Goal: Information Seeking & Learning: Learn about a topic

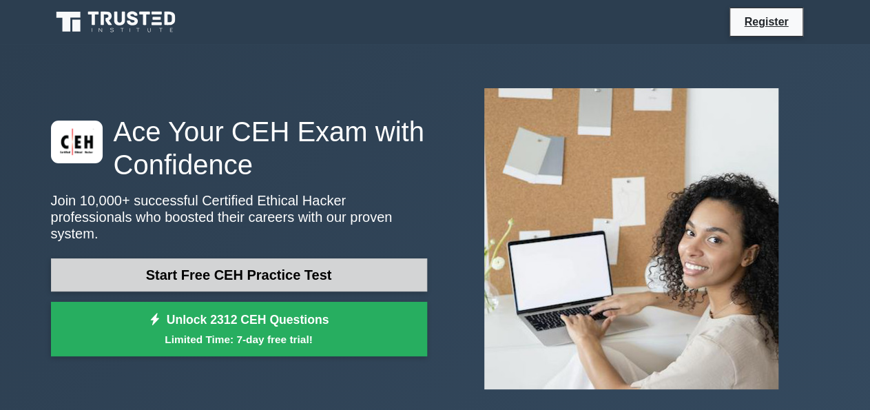
click at [339, 265] on link "Start Free CEH Practice Test" at bounding box center [239, 274] width 376 height 33
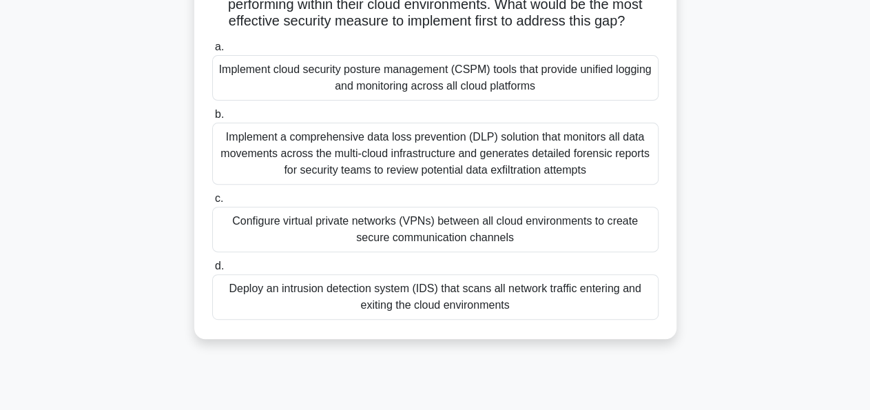
scroll to position [196, 0]
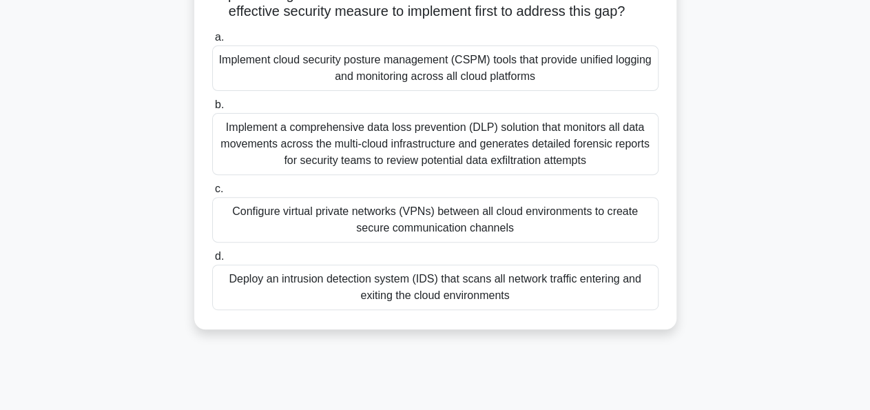
click at [414, 234] on div "Configure virtual private networks (VPNs) between all cloud environments to cre…" at bounding box center [435, 219] width 446 height 45
click at [212, 194] on input "c. Configure virtual private networks (VPNs) between all cloud environments to …" at bounding box center [212, 189] width 0 height 9
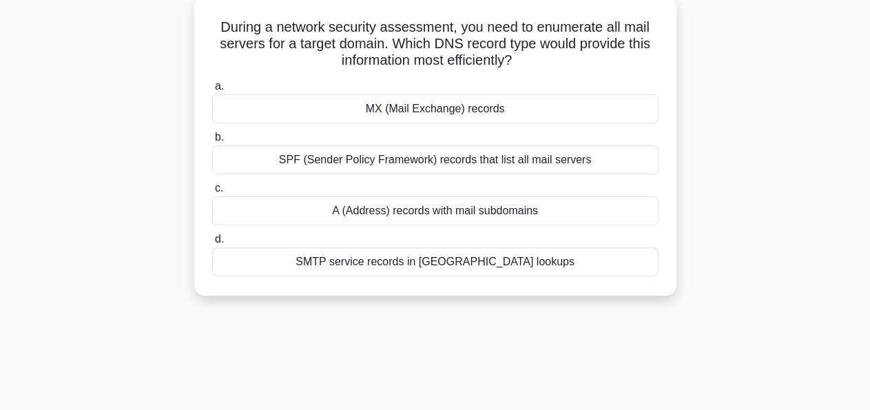
scroll to position [81, 0]
click at [483, 115] on div "MX (Mail Exchange) records" at bounding box center [435, 108] width 446 height 29
click at [212, 90] on input "a. MX (Mail Exchange) records" at bounding box center [212, 85] width 0 height 9
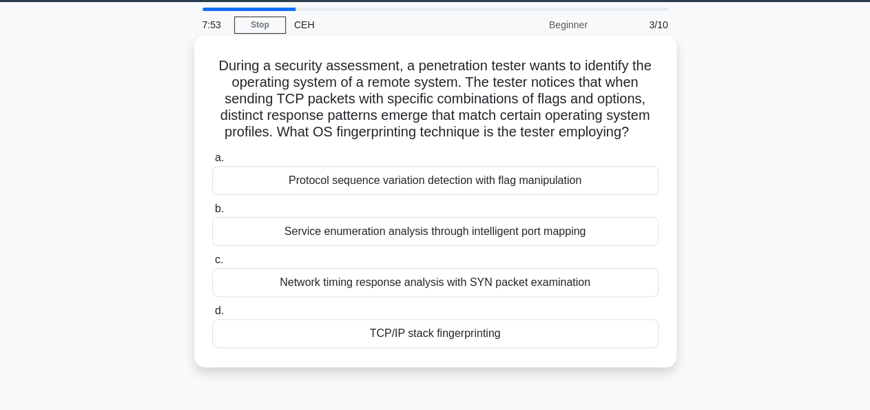
scroll to position [56, 0]
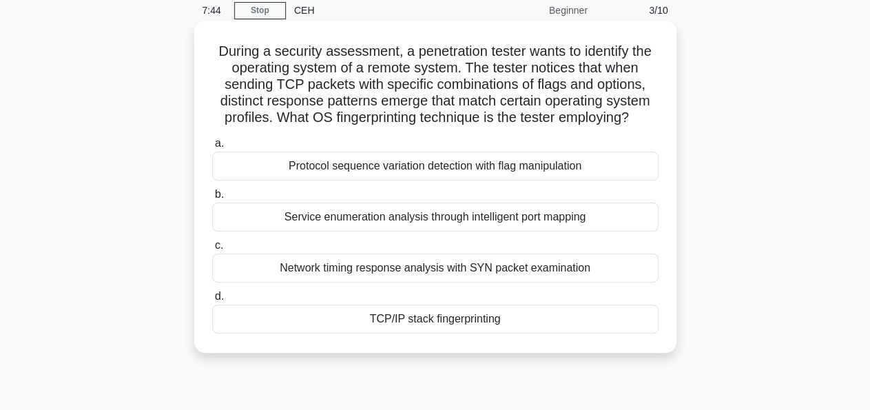
click at [439, 318] on div "TCP/IP stack fingerprinting" at bounding box center [435, 319] width 446 height 29
click at [212, 301] on input "d. TCP/IP stack fingerprinting" at bounding box center [212, 296] width 0 height 9
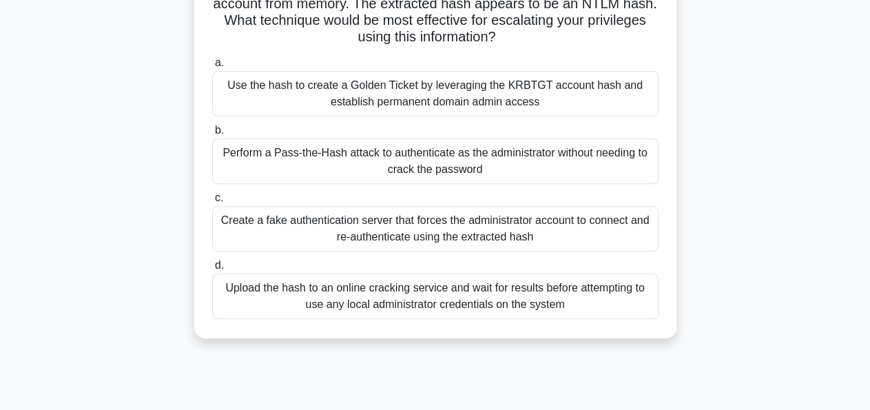
scroll to position [186, 0]
click at [413, 165] on div "Perform a Pass-the-Hash attack to authenticate as the administrator without nee…" at bounding box center [435, 161] width 446 height 45
click at [212, 136] on input "b. Perform a Pass-the-Hash attack to authenticate as the administrator without …" at bounding box center [212, 131] width 0 height 9
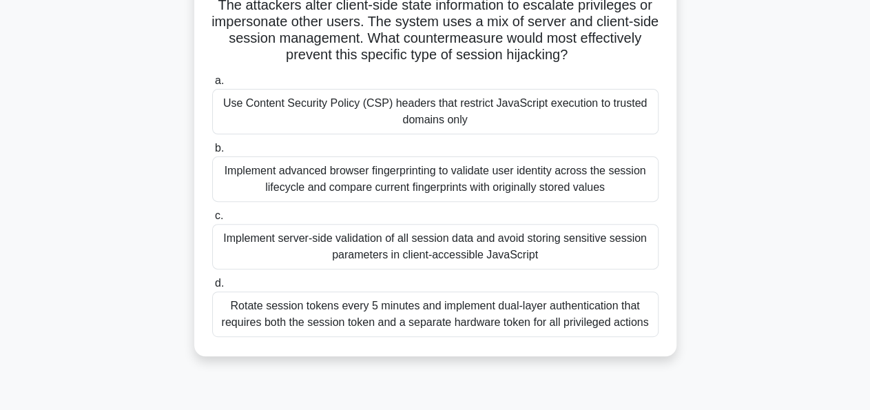
scroll to position [152, 0]
click at [435, 248] on div "Implement server-side validation of all session data and avoid storing sensitiv…" at bounding box center [435, 247] width 446 height 45
click at [212, 221] on input "c. Implement server-side validation of all session data and avoid storing sensi…" at bounding box center [212, 216] width 0 height 9
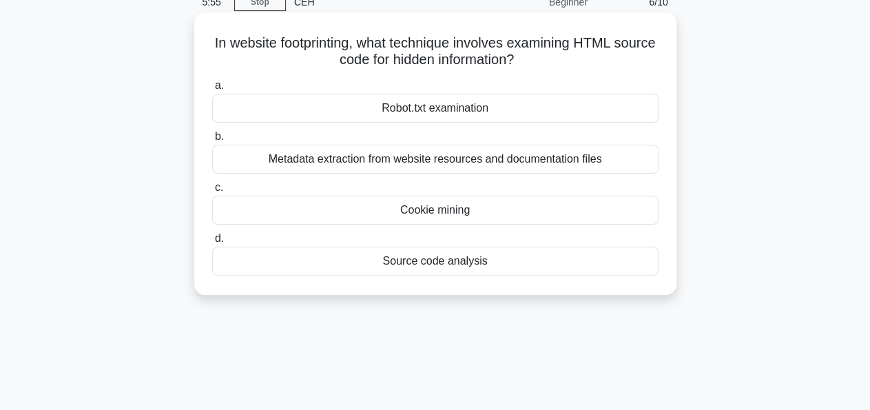
scroll to position [66, 0]
click at [475, 262] on div "Source code analysis" at bounding box center [435, 259] width 446 height 29
click at [212, 242] on input "d. Source code analysis" at bounding box center [212, 237] width 0 height 9
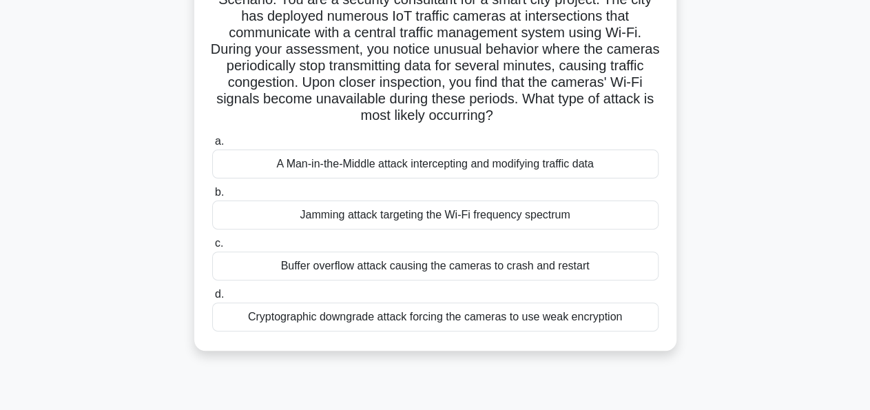
scroll to position [125, 0]
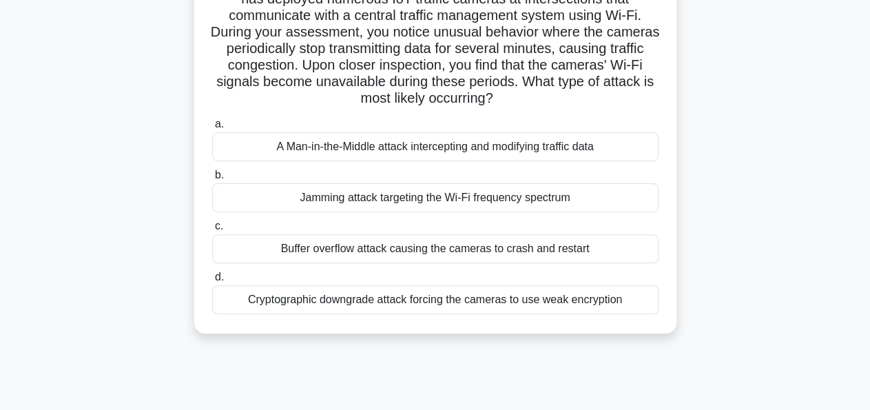
click at [436, 147] on div "A Man-in-the-Middle attack intercepting and modifying traffic data" at bounding box center [435, 146] width 446 height 29
click at [212, 129] on input "a. A Man-in-the-Middle attack intercepting and modifying traffic data" at bounding box center [212, 124] width 0 height 9
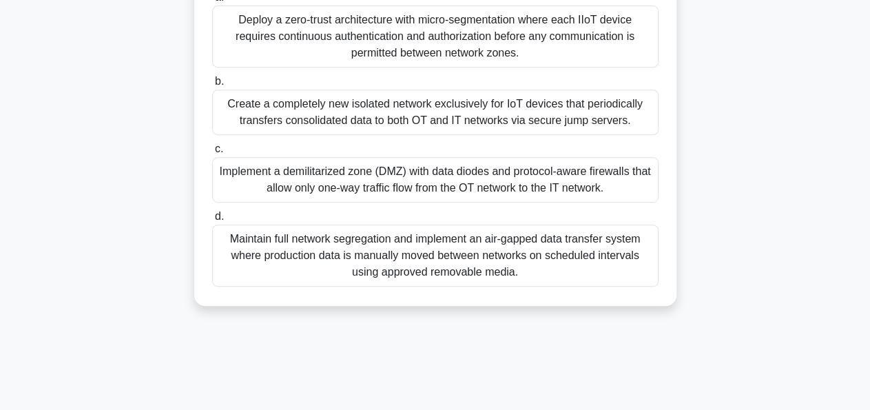
scroll to position [269, 0]
click at [433, 181] on div "Implement a demilitarized zone (DMZ) with data diodes and protocol-aware firewa…" at bounding box center [435, 178] width 446 height 45
click at [212, 153] on input "c. Implement a demilitarized zone (DMZ) with data diodes and protocol-aware fir…" at bounding box center [212, 148] width 0 height 9
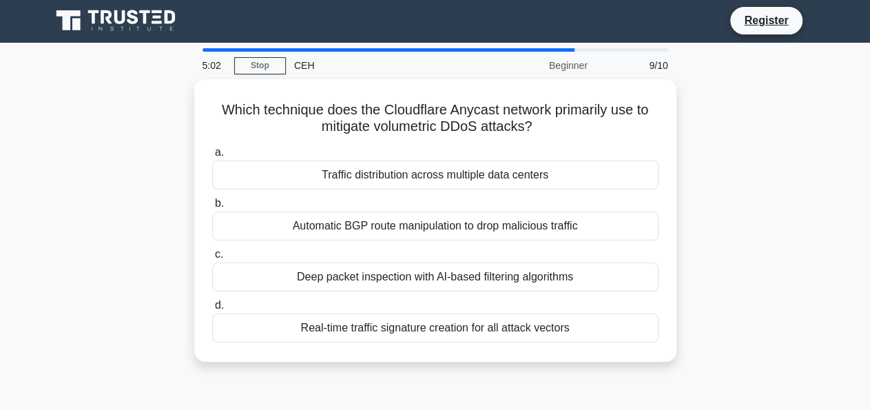
scroll to position [0, 0]
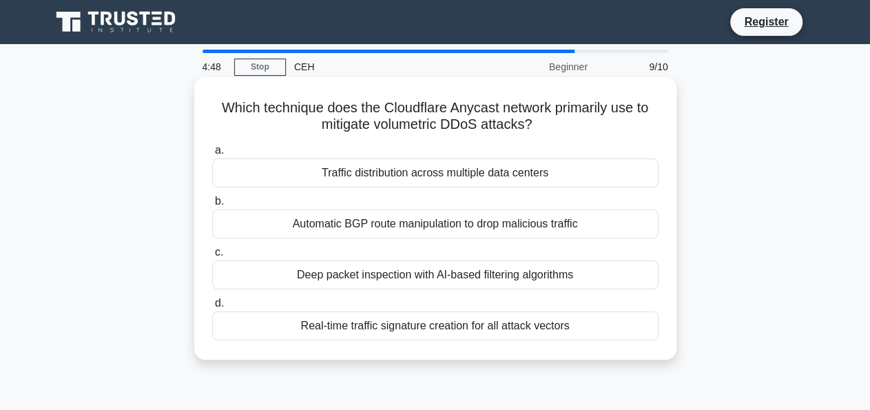
click at [408, 327] on div "Real-time traffic signature creation for all attack vectors" at bounding box center [435, 325] width 446 height 29
click at [212, 308] on input "d. Real-time traffic signature creation for all attack vectors" at bounding box center [212, 303] width 0 height 9
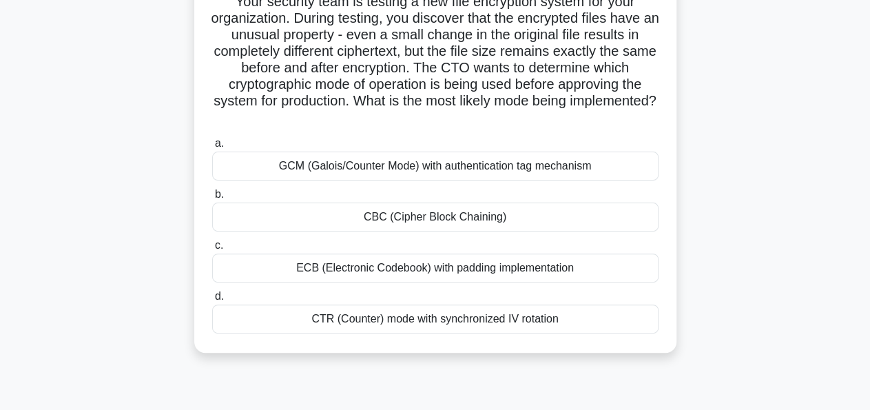
scroll to position [106, 0]
click at [378, 223] on div "CBC (Cipher Block Chaining)" at bounding box center [435, 217] width 446 height 29
click at [212, 199] on input "b. CBC (Cipher Block Chaining)" at bounding box center [212, 194] width 0 height 9
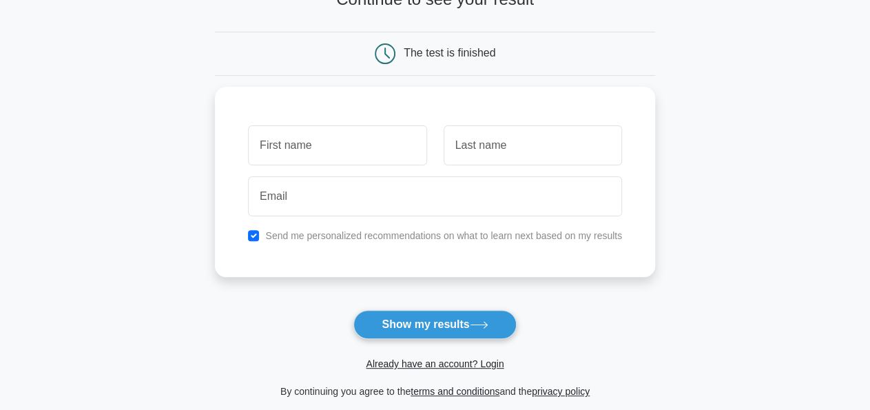
scroll to position [108, 0]
click at [387, 129] on input "text" at bounding box center [337, 141] width 178 height 40
type input "kalyani"
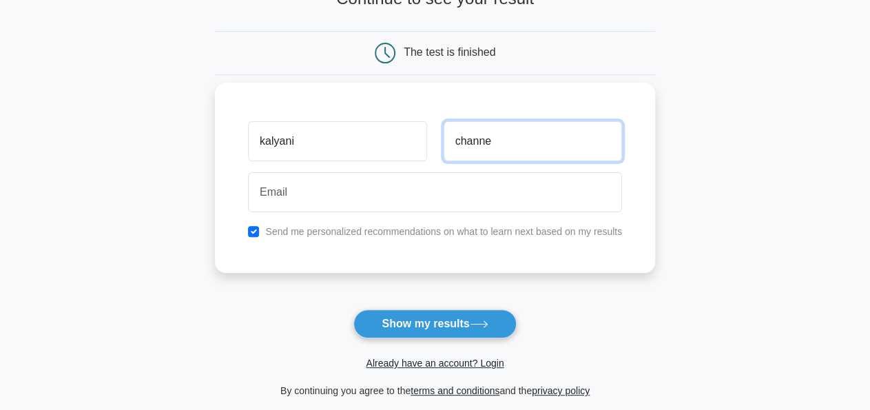
type input "channe"
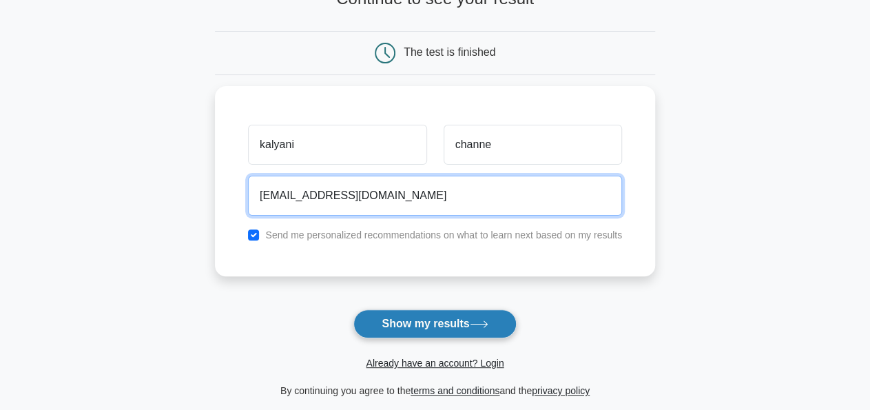
type input "kalyanichanne55@gmail.com"
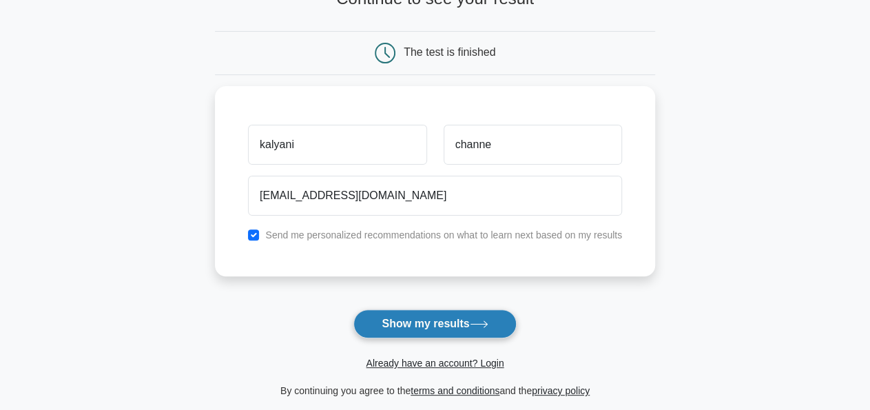
click at [445, 319] on button "Show my results" at bounding box center [434, 323] width 163 height 29
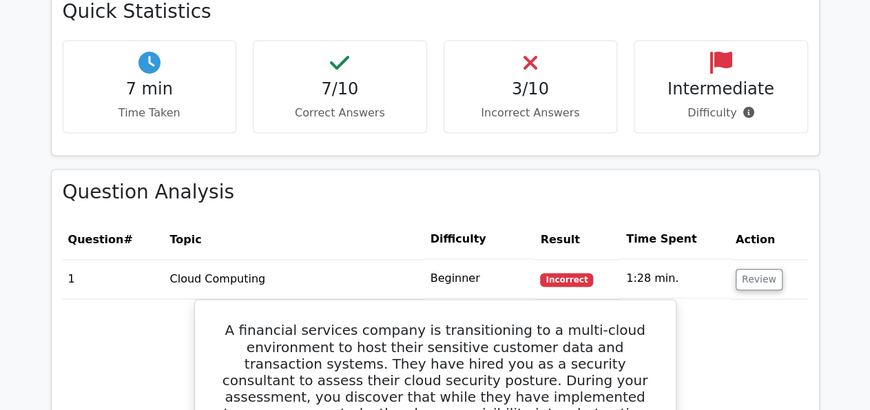
scroll to position [958, 0]
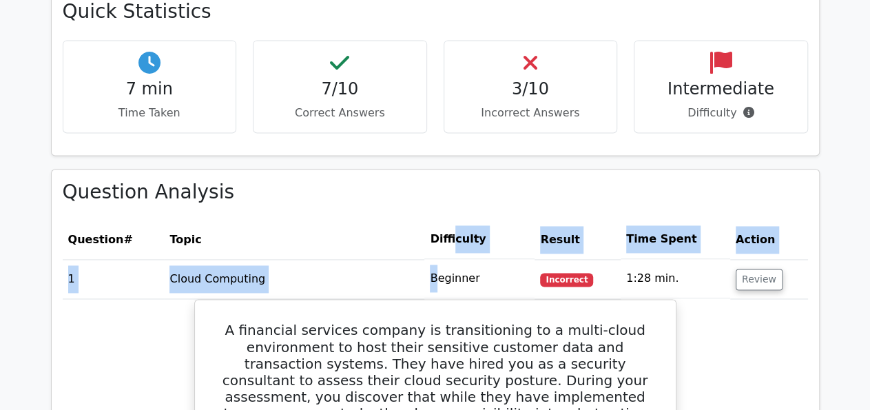
drag, startPoint x: 440, startPoint y: 226, endPoint x: 456, endPoint y: 191, distance: 38.5
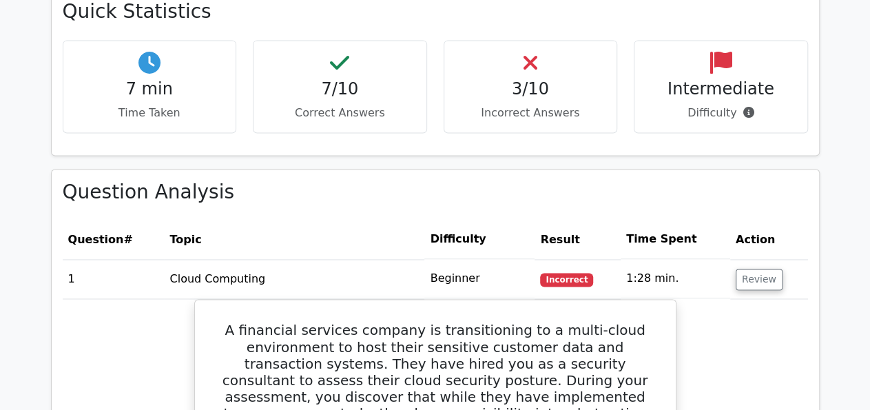
click at [456, 220] on th "Difficulty" at bounding box center [479, 239] width 110 height 39
click at [195, 259] on td "Cloud Computing" at bounding box center [294, 278] width 260 height 39
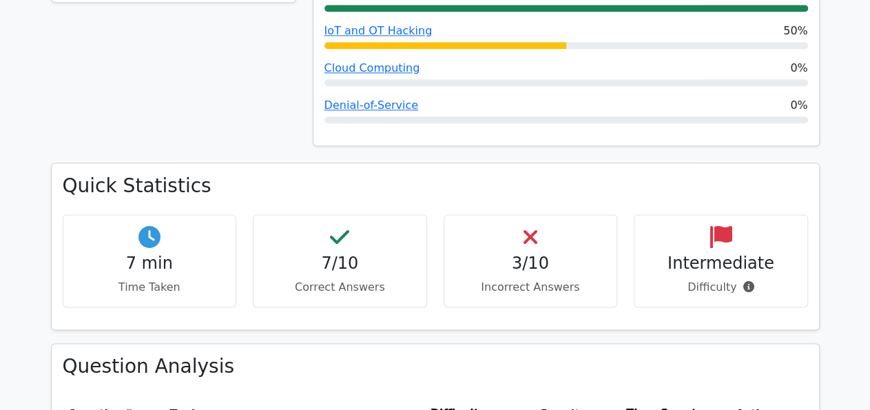
scroll to position [776, 0]
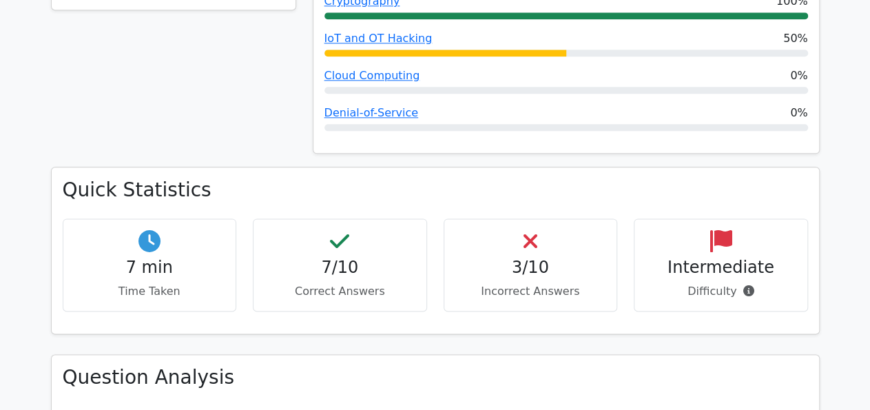
click at [539, 258] on h4 "3/10" at bounding box center [530, 268] width 151 height 20
click at [320, 258] on h4 "7/10" at bounding box center [340, 268] width 151 height 20
click at [119, 258] on h4 "7 min" at bounding box center [149, 268] width 151 height 20
click at [691, 258] on h4 "Intermediate" at bounding box center [721, 268] width 151 height 20
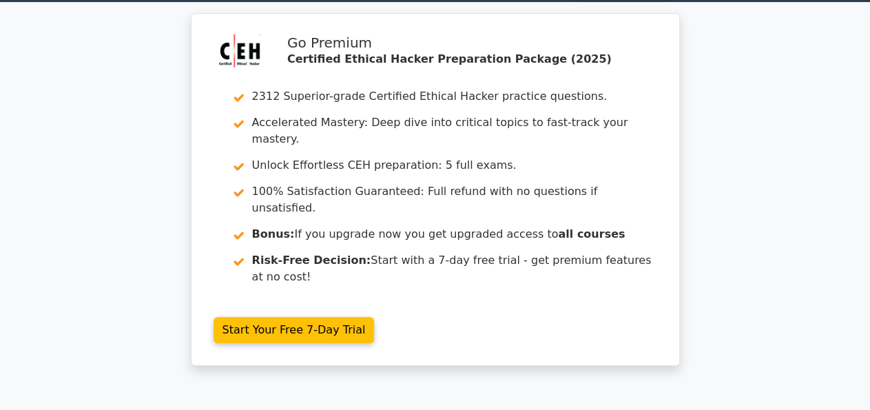
scroll to position [0, 0]
